Goal: Task Accomplishment & Management: Manage account settings

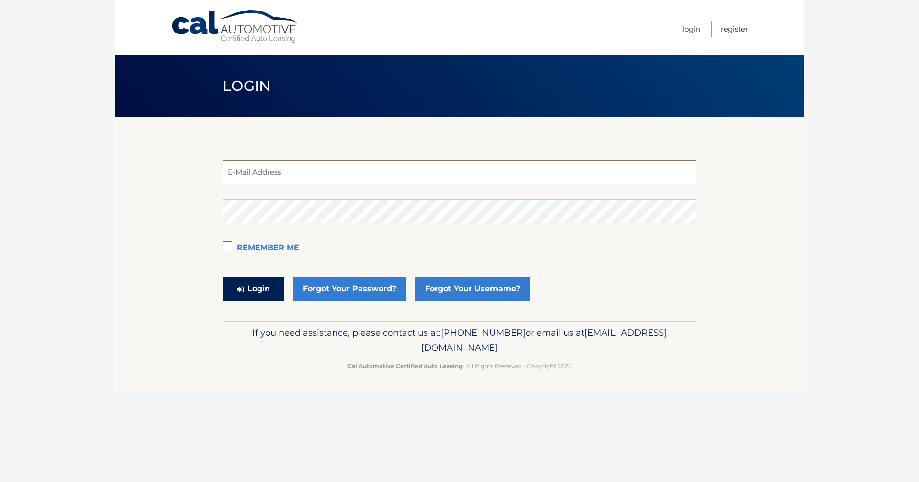
type input "[EMAIL_ADDRESS][DOMAIN_NAME]"
click at [249, 287] on button "Login" at bounding box center [252, 289] width 61 height 24
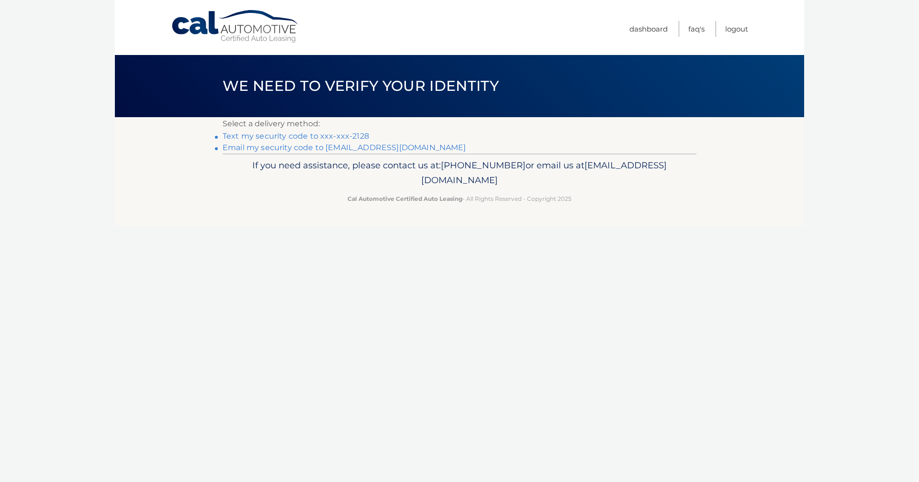
click at [254, 135] on link "Text my security code to xxx-xxx-2128" at bounding box center [295, 136] width 146 height 9
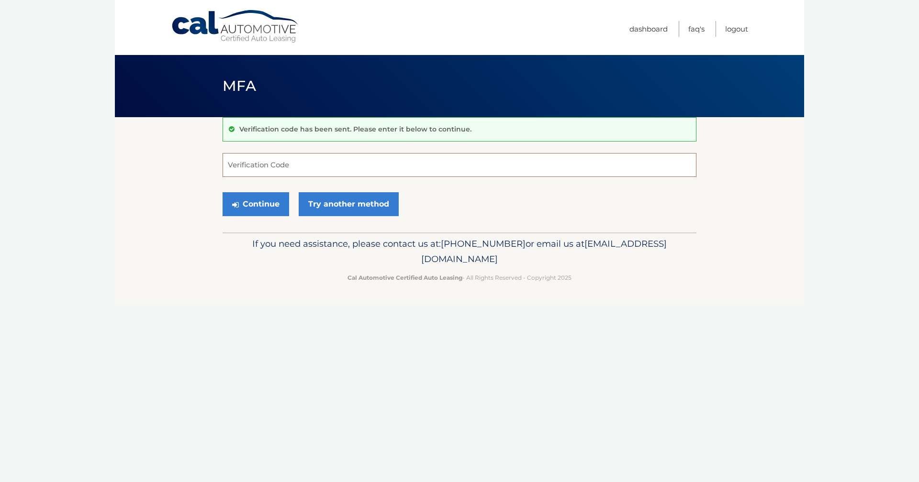
click at [264, 166] on input "Verification Code" at bounding box center [459, 165] width 474 height 24
type input "184520"
click at [261, 204] on button "Continue" at bounding box center [255, 204] width 66 height 24
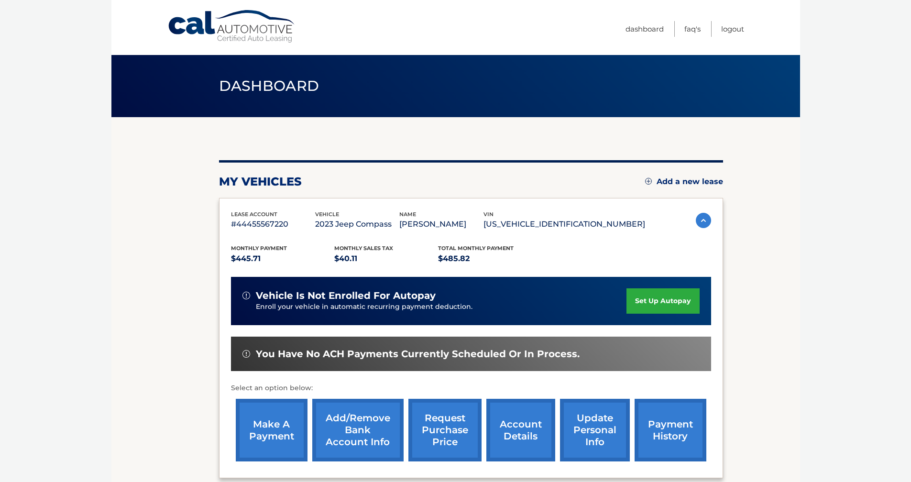
click at [351, 426] on link "Add/Remove bank account info" at bounding box center [357, 430] width 91 height 63
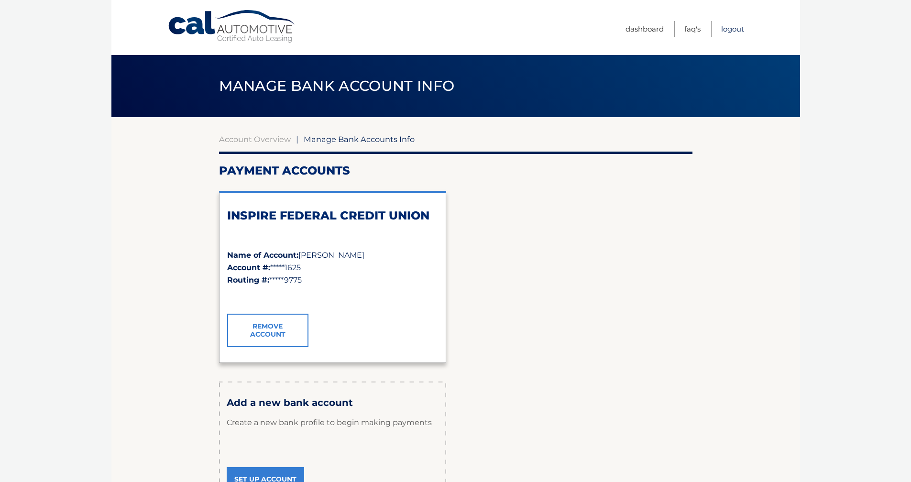
click at [730, 27] on link "Logout" at bounding box center [732, 29] width 23 height 16
